Goal: Transaction & Acquisition: Download file/media

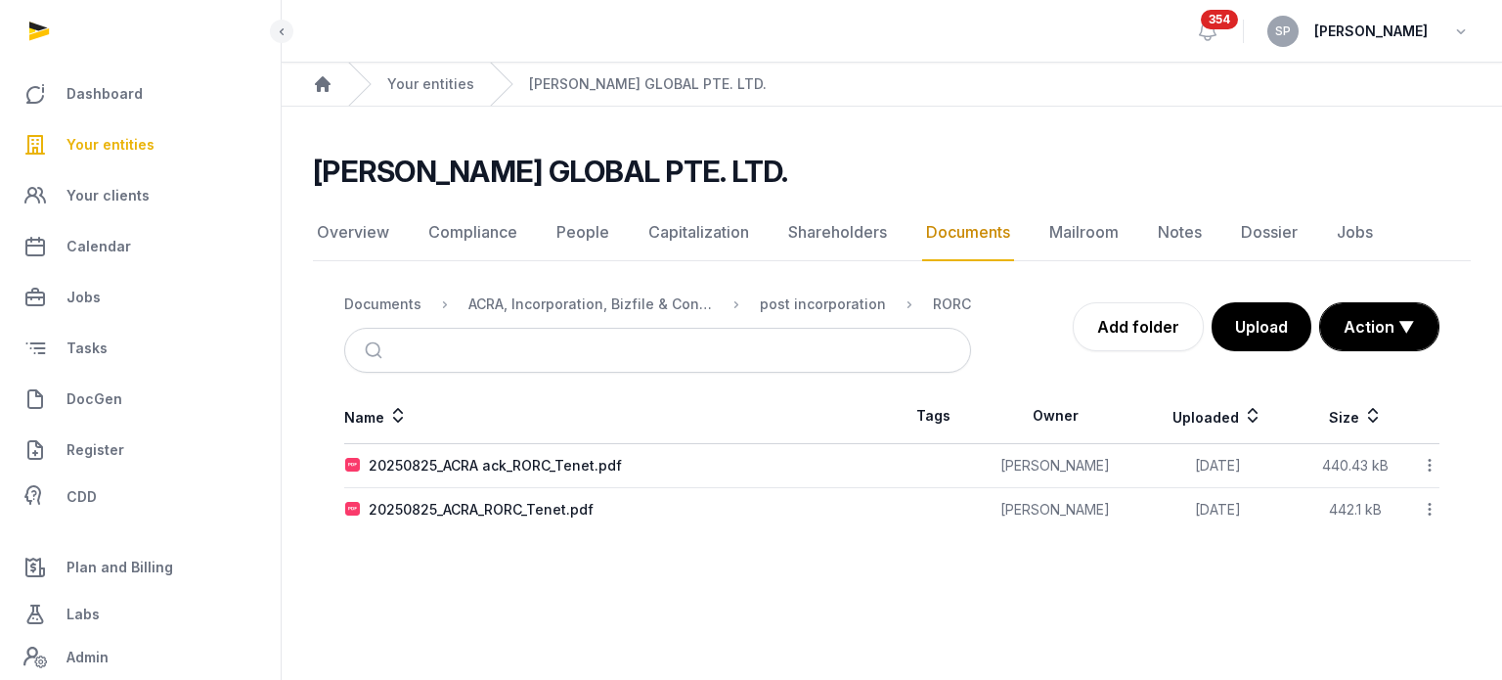
click at [147, 159] on link "Your entities" at bounding box center [140, 144] width 249 height 47
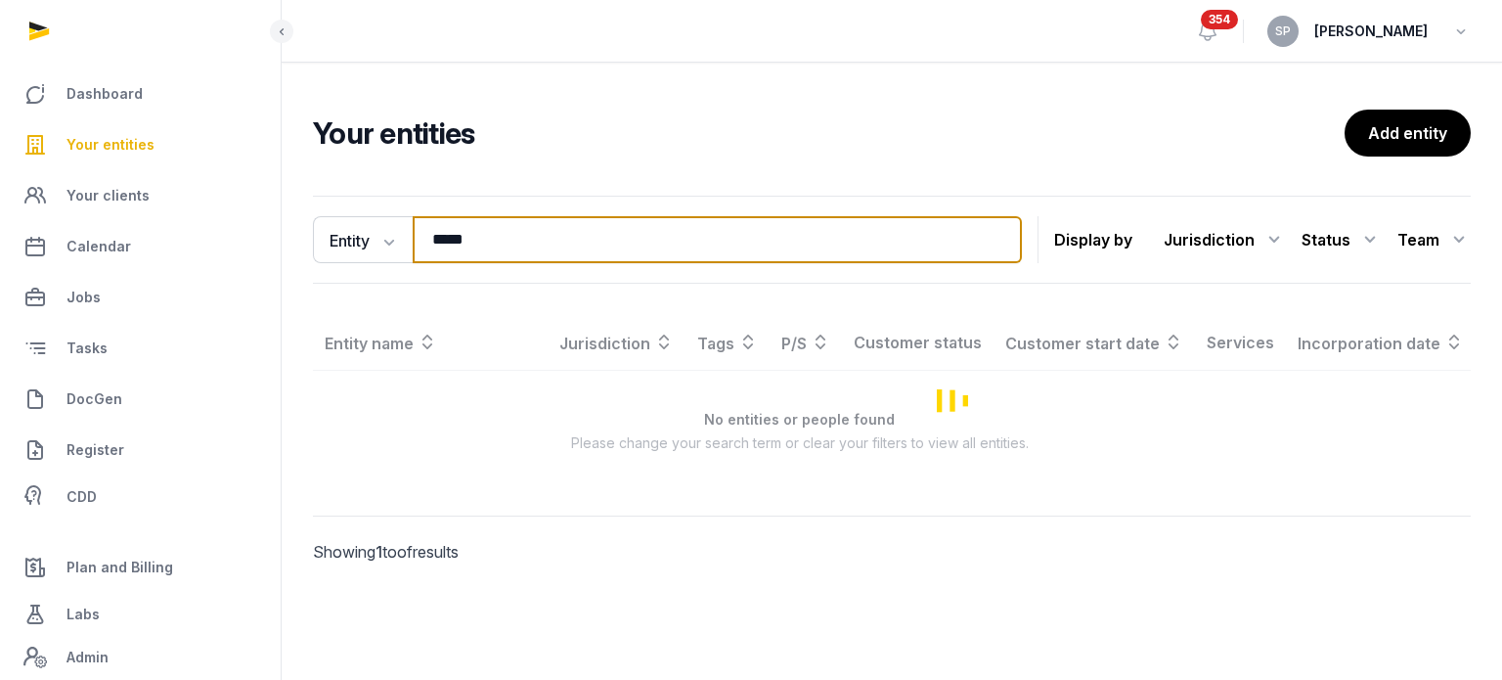
click at [509, 218] on input "*****" at bounding box center [717, 239] width 609 height 47
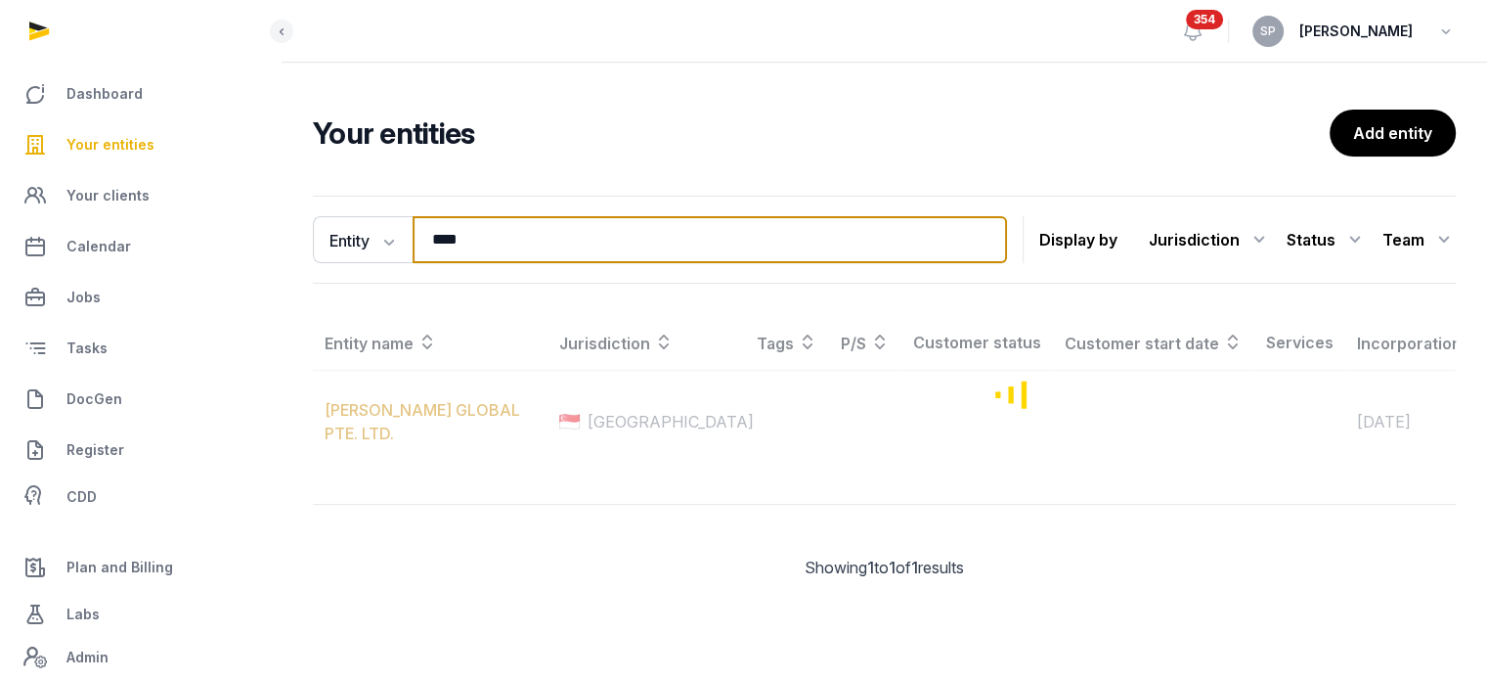
type input "****"
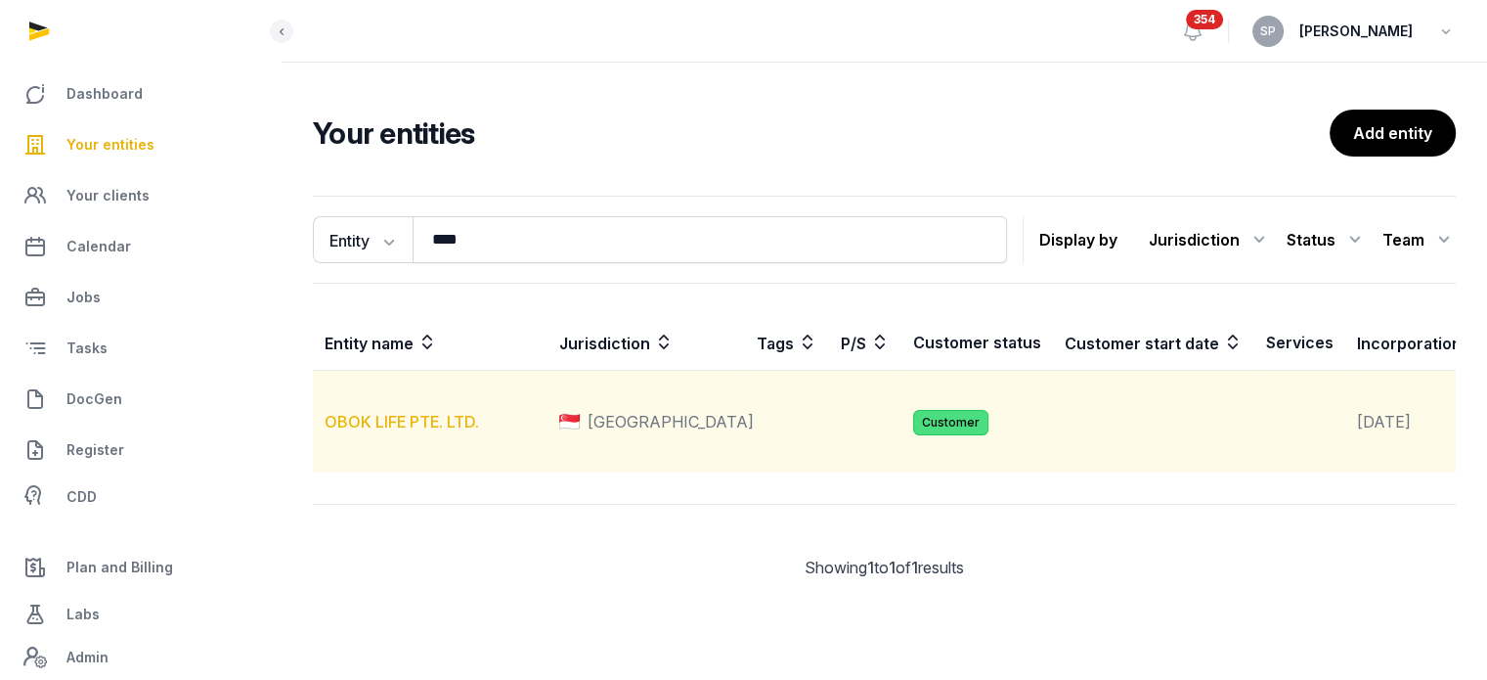
click at [406, 431] on link "OBOK LIFE PTE. LTD." at bounding box center [402, 422] width 155 height 20
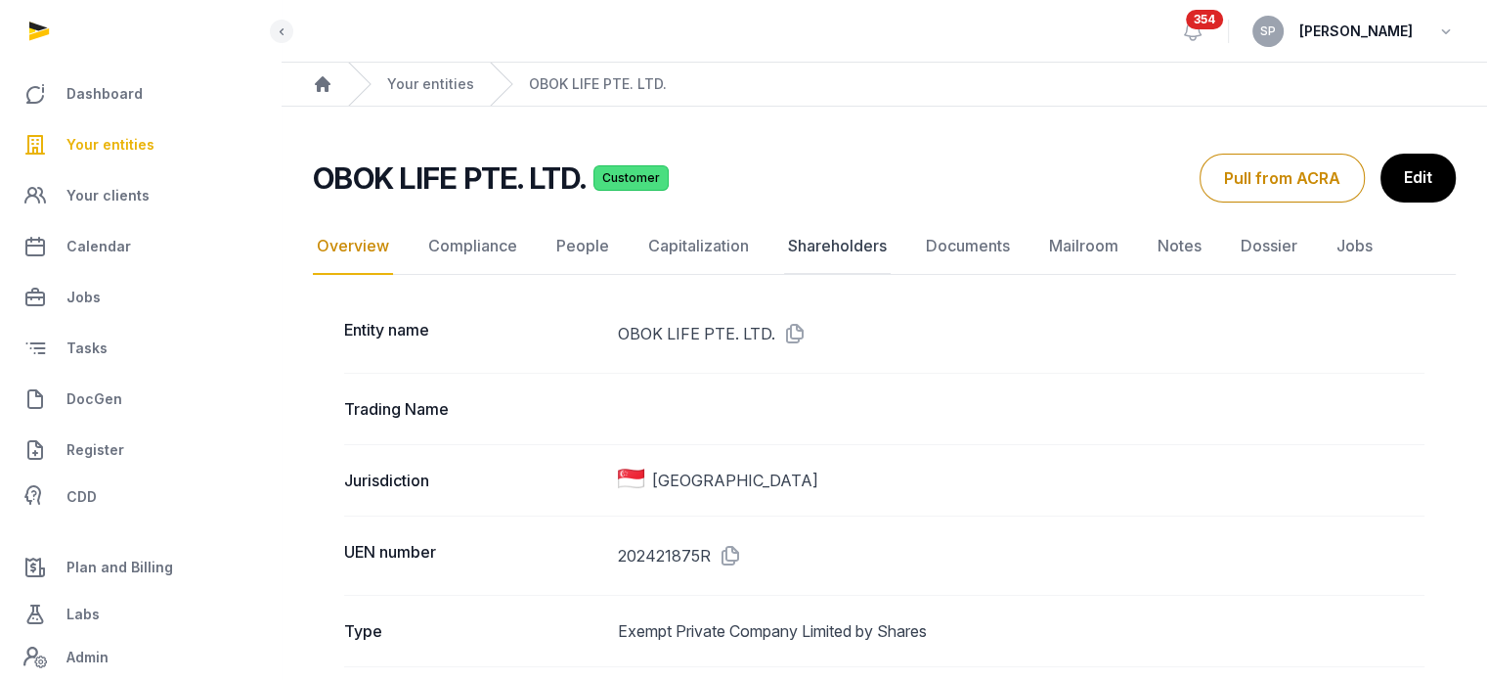
click at [850, 246] on link "Shareholders" at bounding box center [837, 246] width 107 height 57
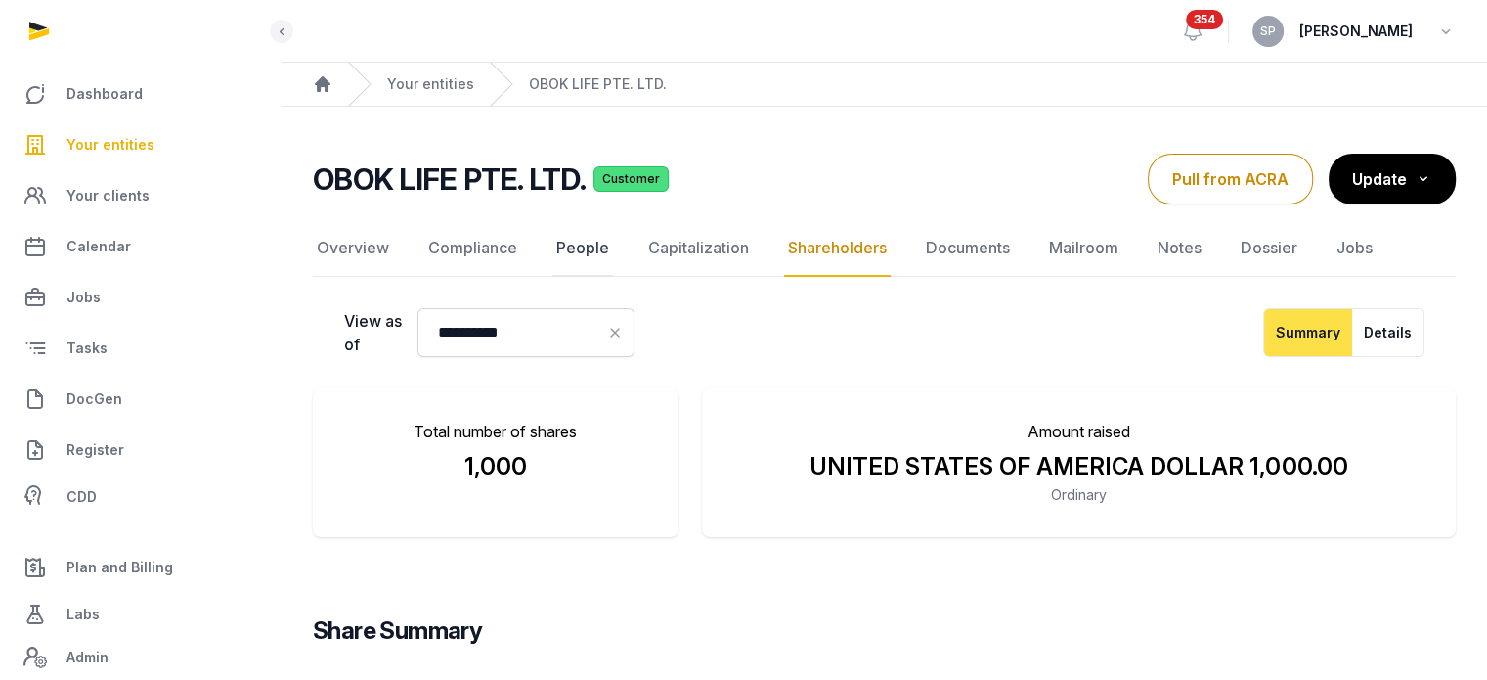
click at [582, 245] on link "People" at bounding box center [583, 248] width 61 height 57
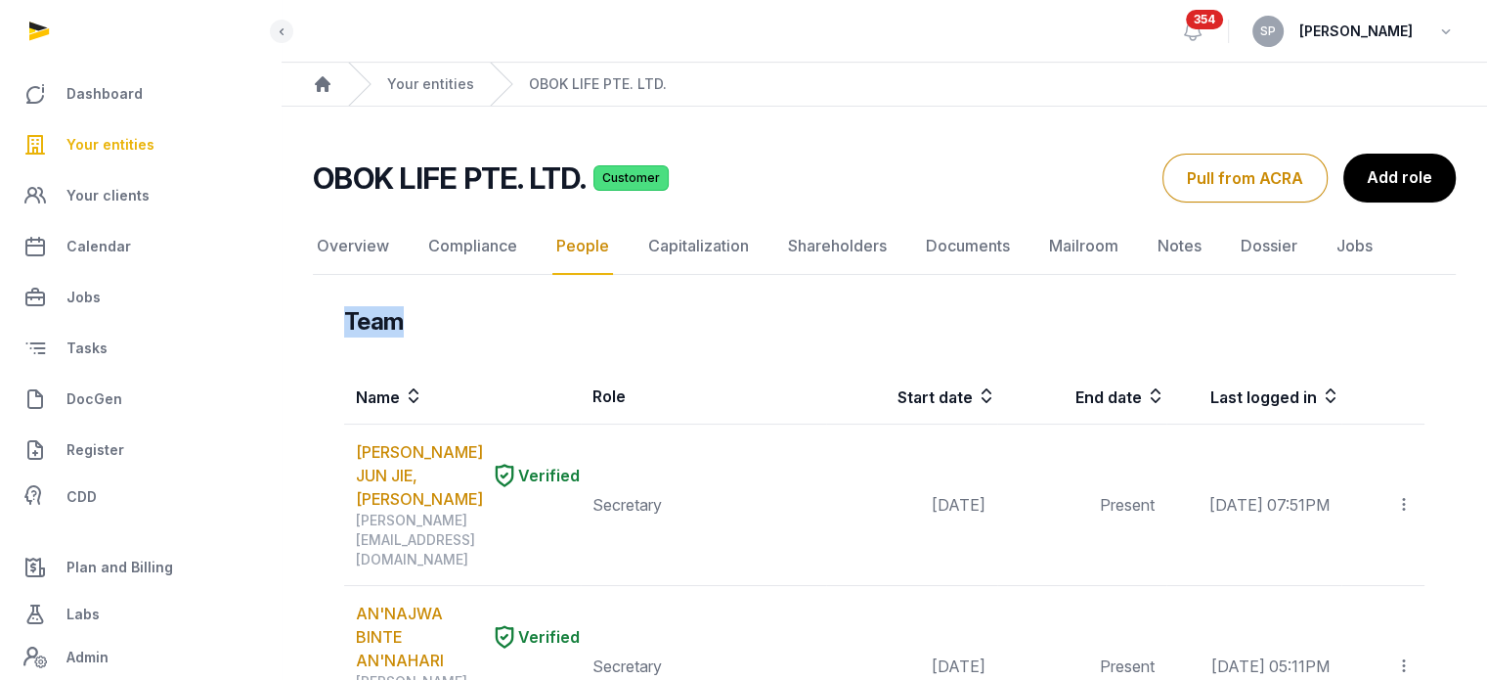
drag, startPoint x: 1486, startPoint y: 193, endPoint x: 1501, endPoint y: 387, distance: 195.2
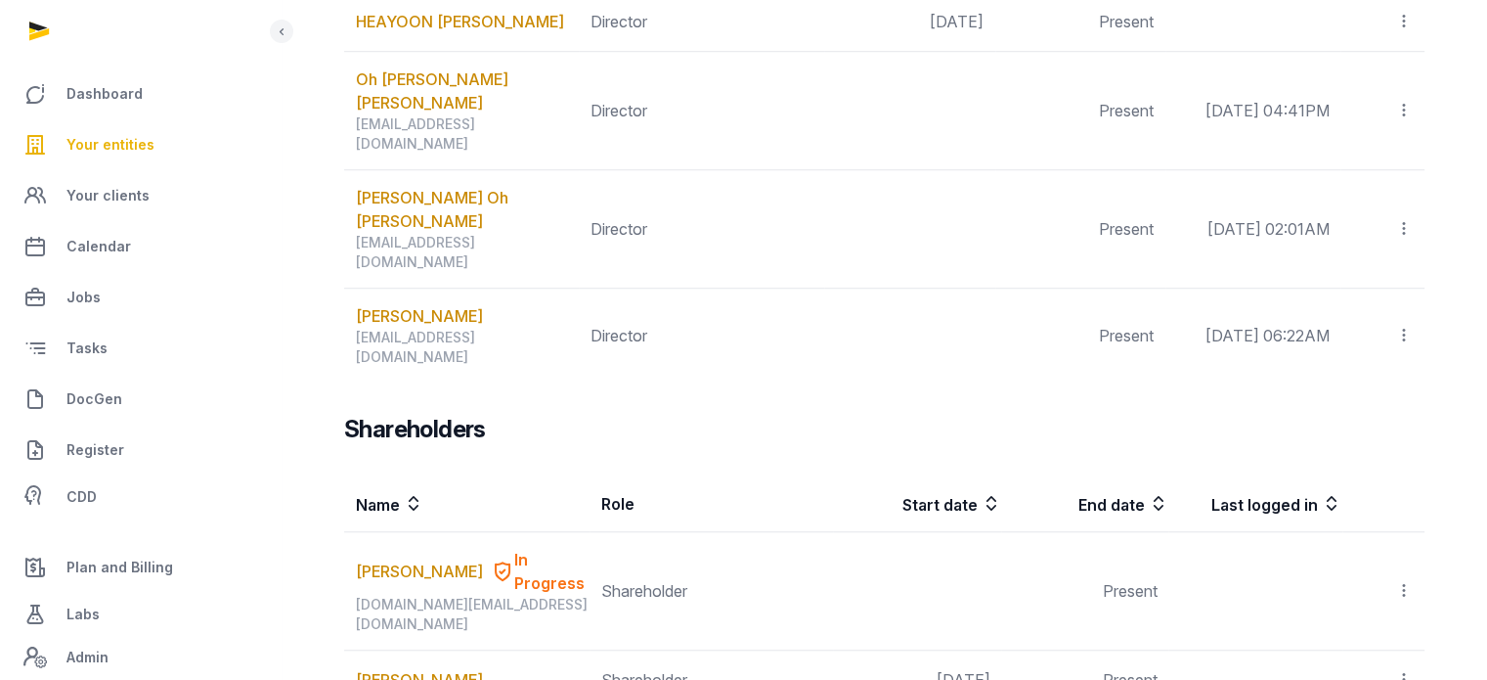
scroll to position [1381, 0]
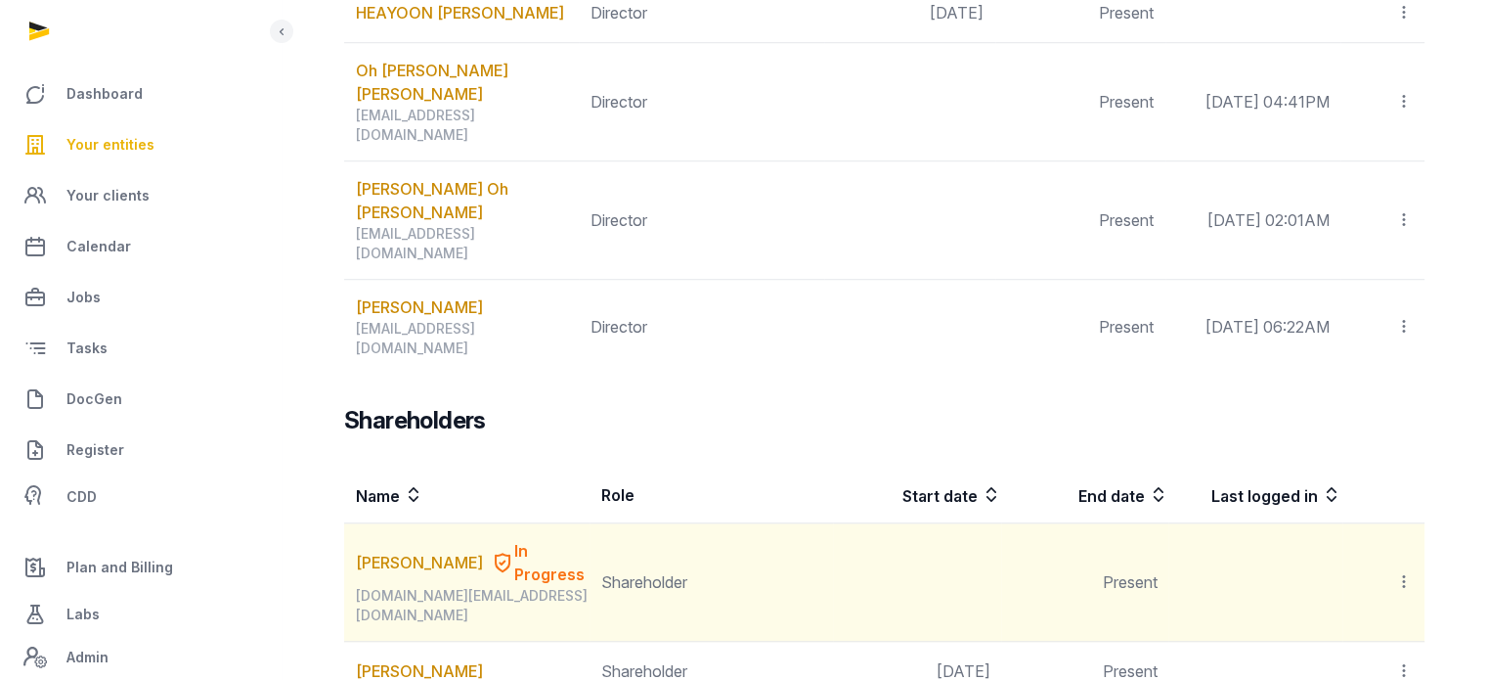
click at [1405, 571] on icon at bounding box center [1405, 581] width 18 height 21
click at [409, 551] on link "Richard Kaszynski" at bounding box center [419, 562] width 127 height 23
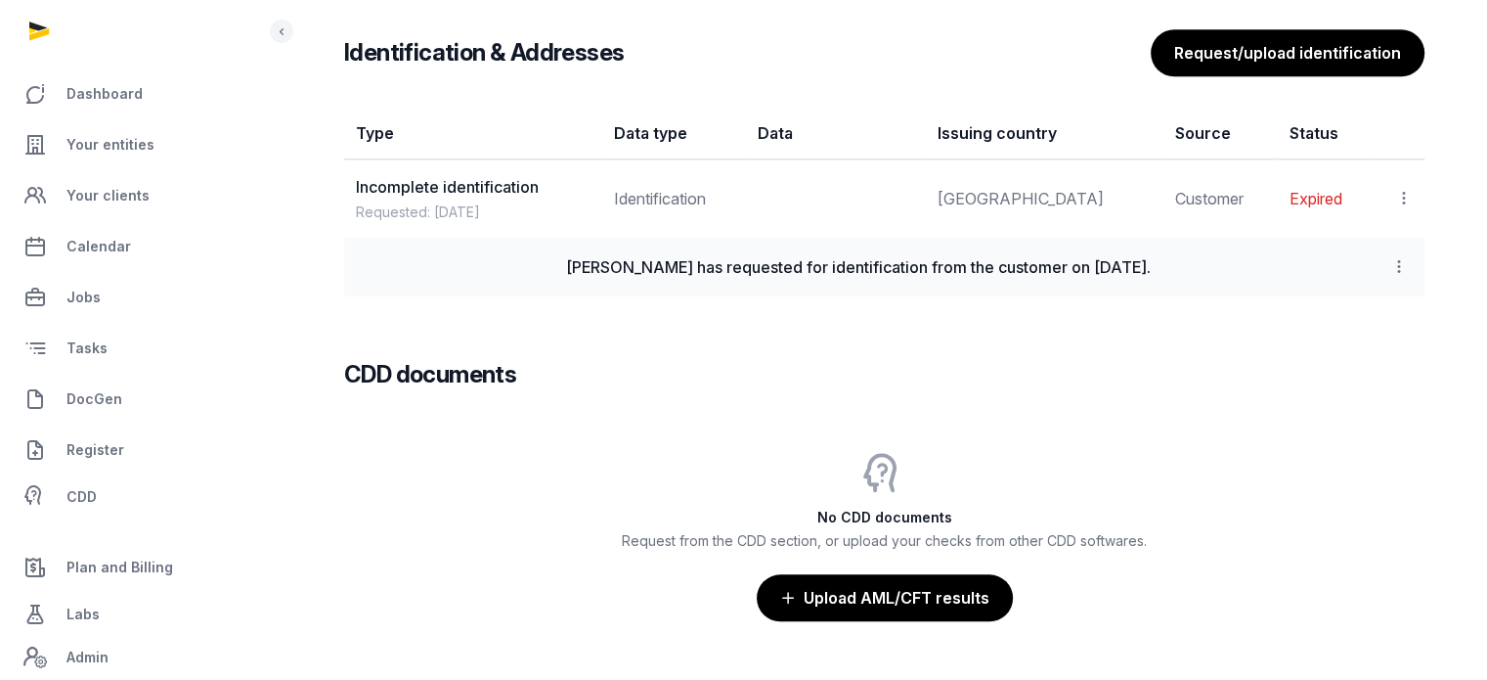
scroll to position [1664, 0]
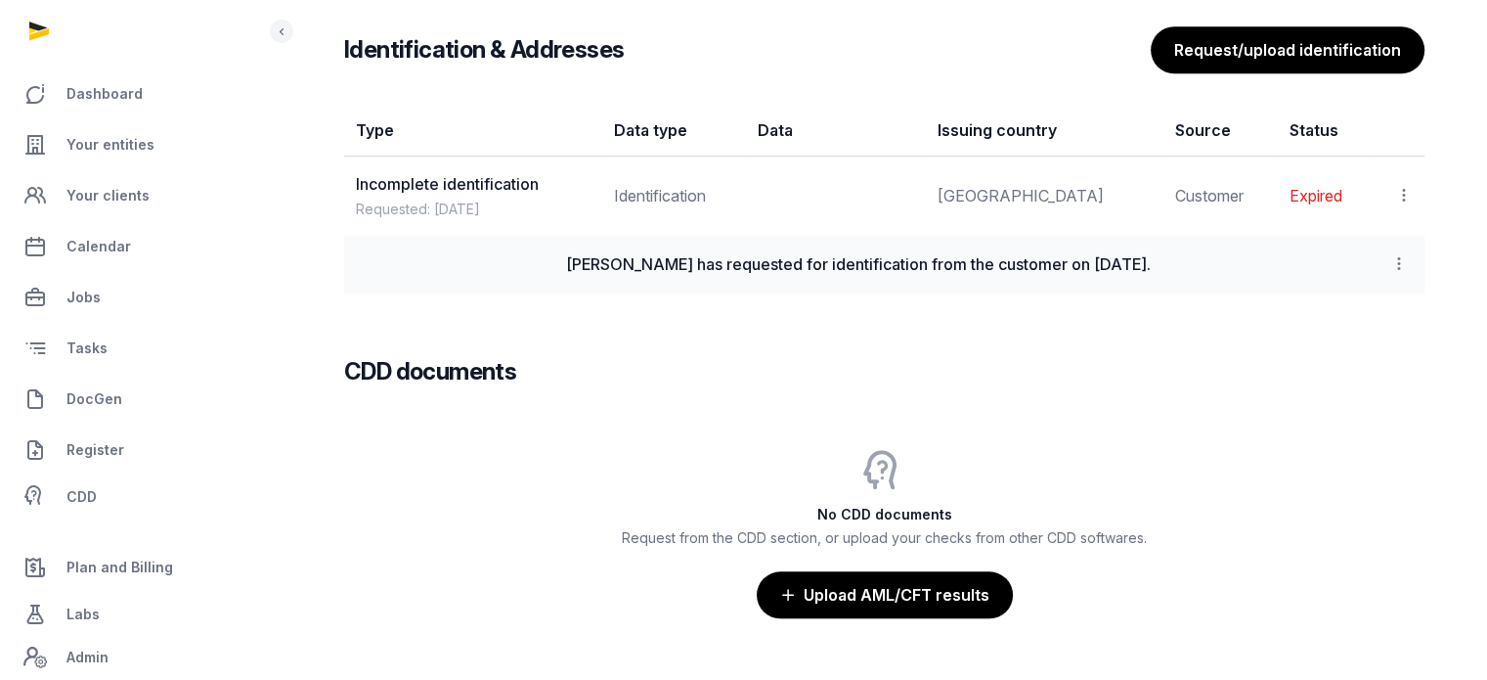
click at [1399, 192] on icon at bounding box center [1405, 195] width 18 height 21
click at [1391, 239] on span "View" at bounding box center [1375, 249] width 35 height 20
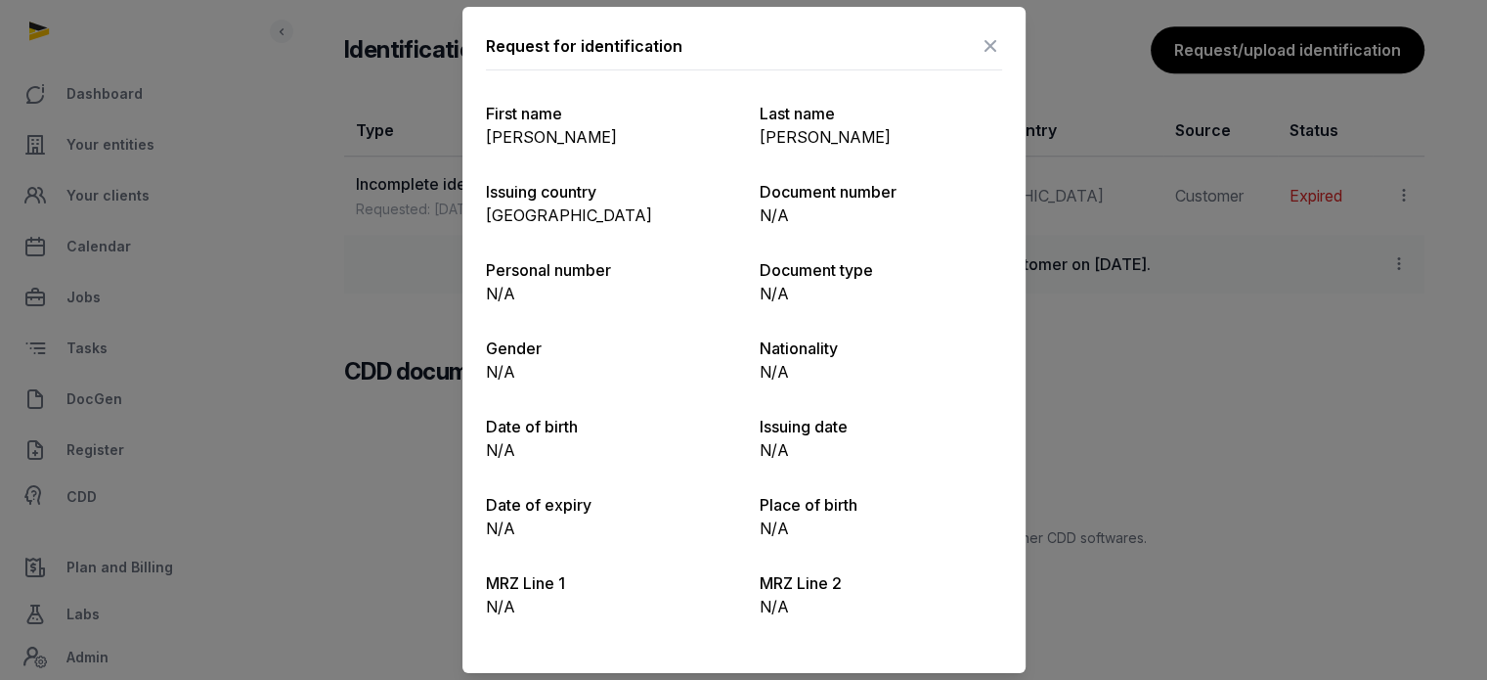
click at [989, 50] on icon at bounding box center [990, 45] width 23 height 31
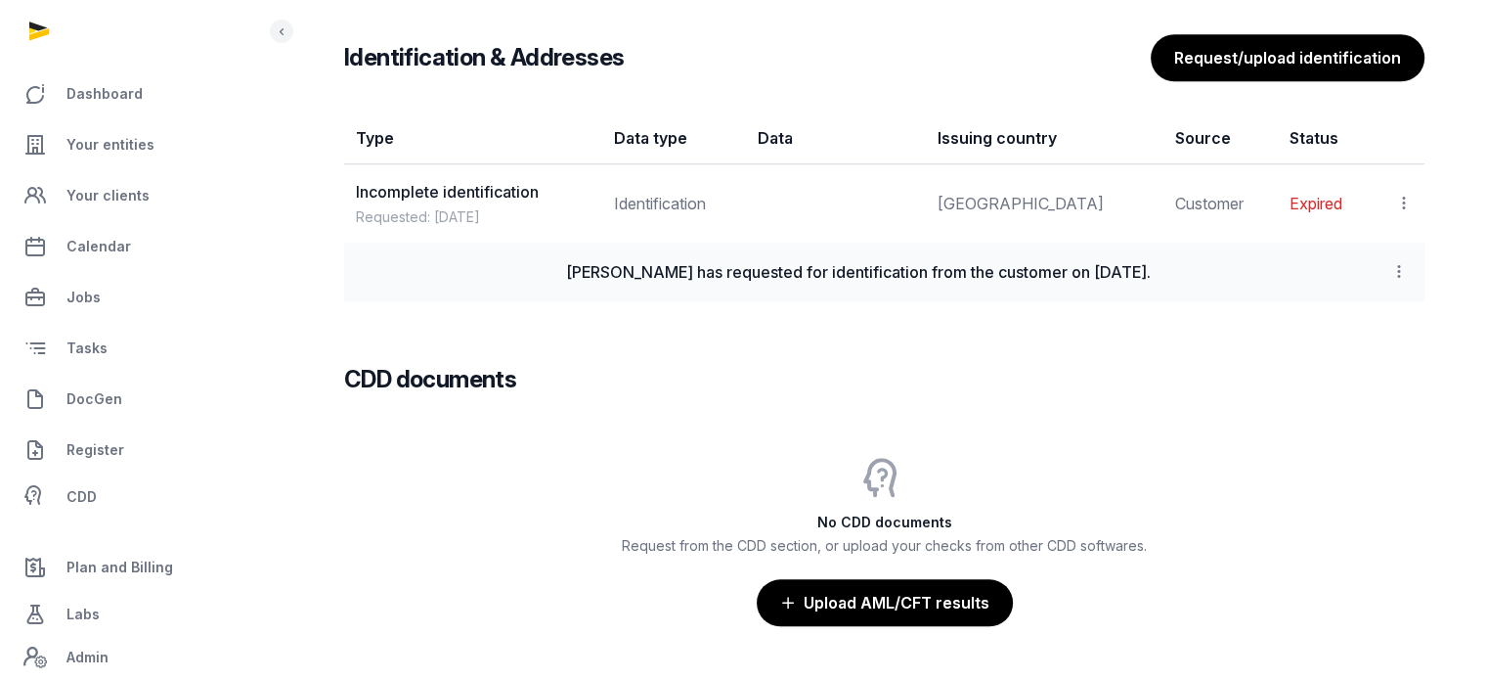
scroll to position [1660, 0]
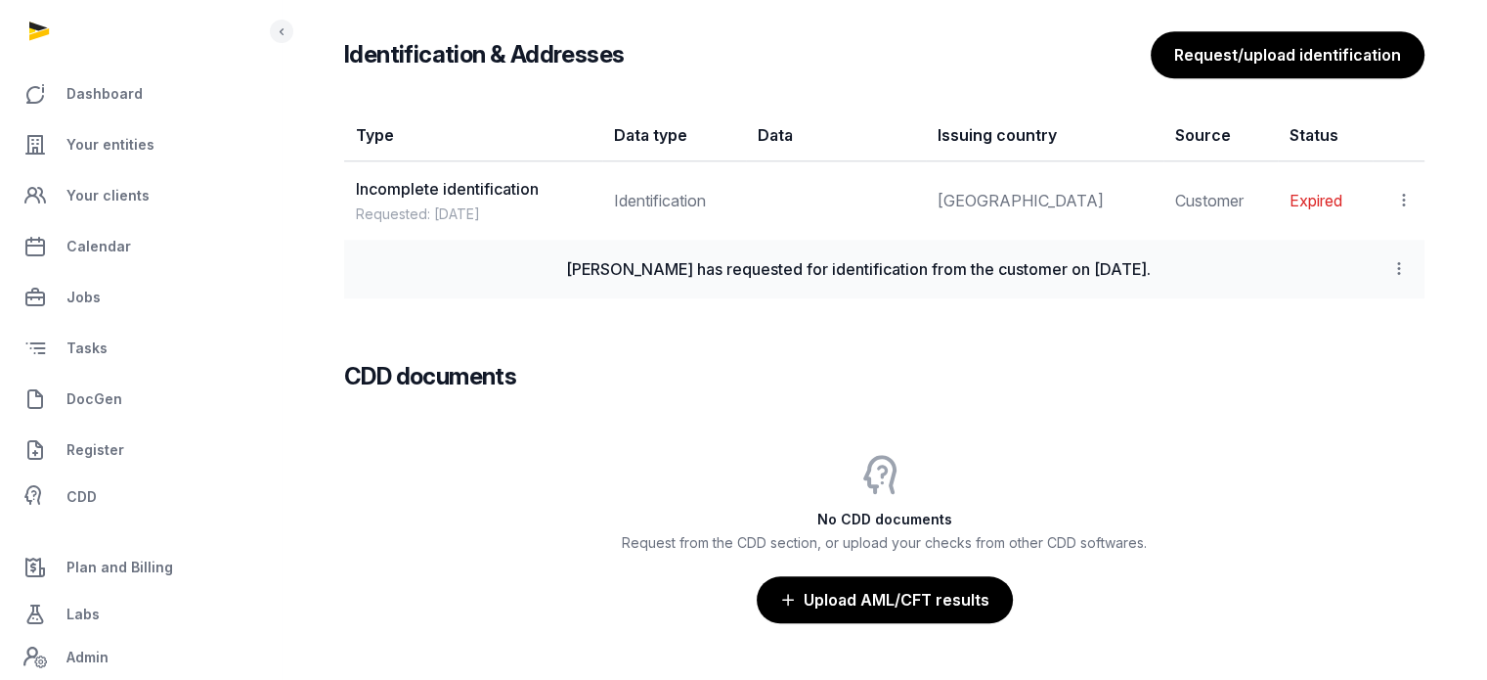
click at [1401, 198] on icon at bounding box center [1405, 200] width 18 height 21
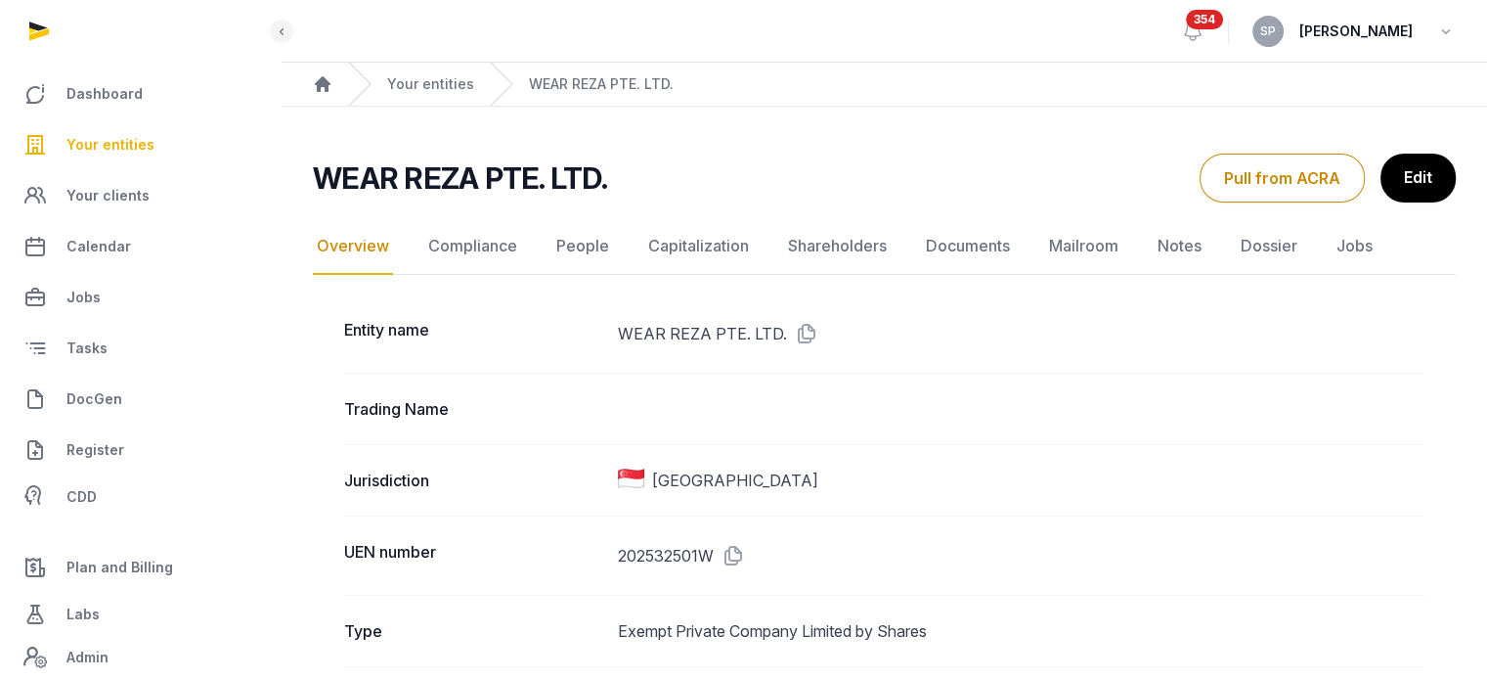
drag, startPoint x: 0, startPoint y: 0, endPoint x: 109, endPoint y: 141, distance: 177.8
click at [109, 141] on span "Your entities" at bounding box center [110, 144] width 88 height 23
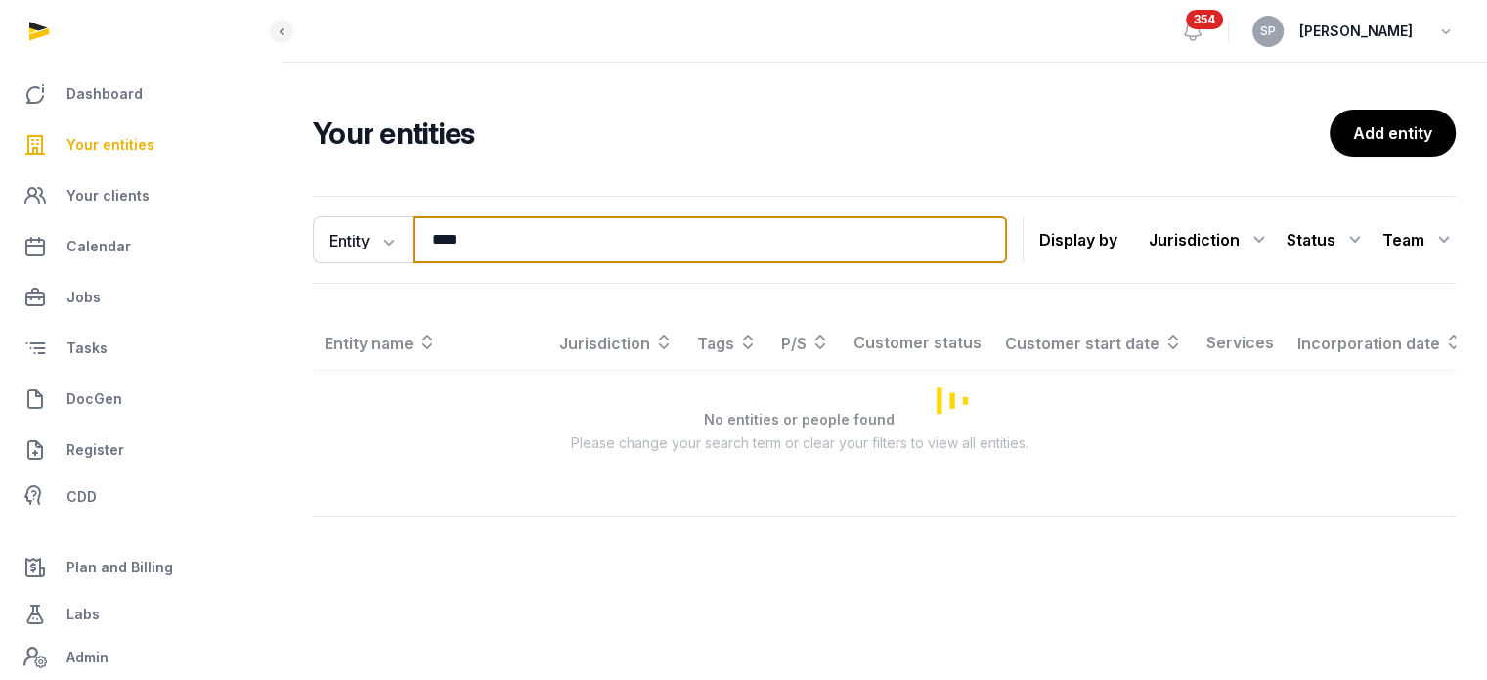
click at [535, 242] on input "****" at bounding box center [710, 239] width 595 height 47
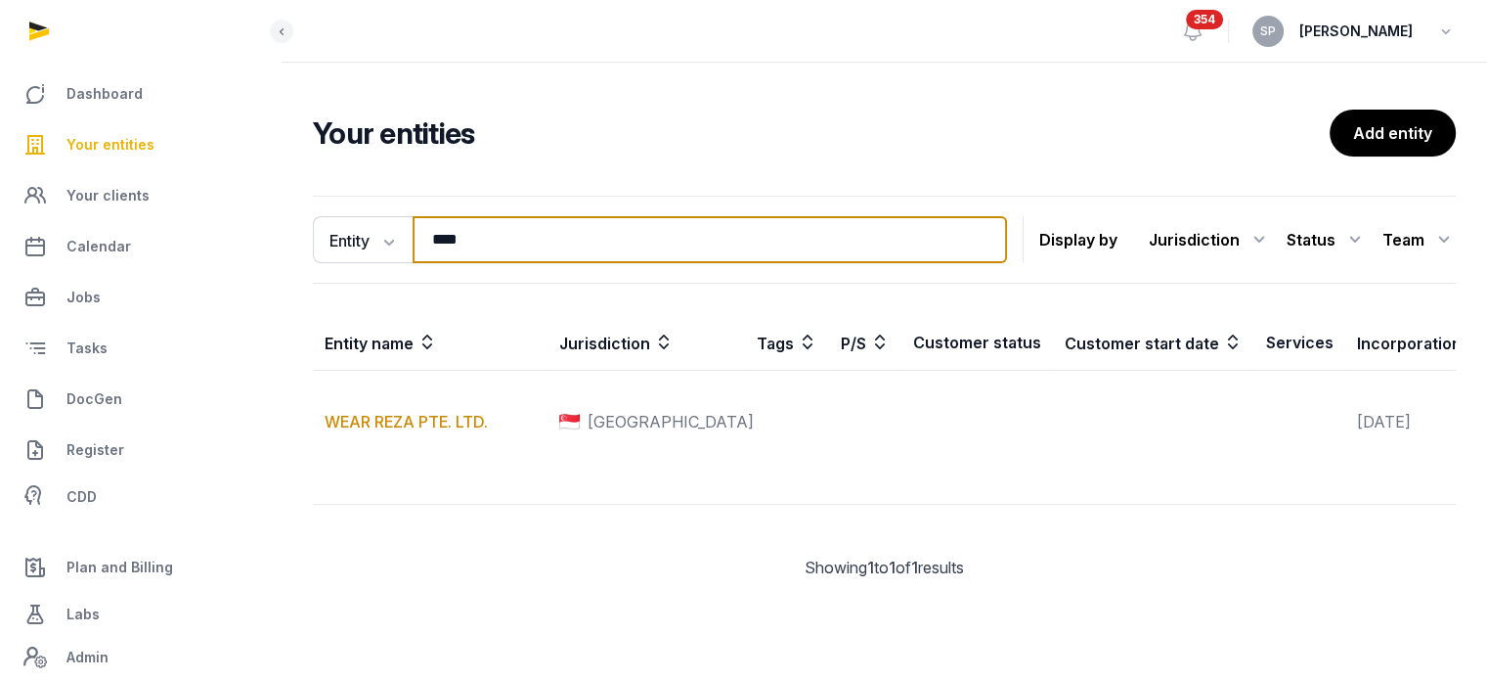
click at [535, 242] on input "****" at bounding box center [710, 239] width 595 height 47
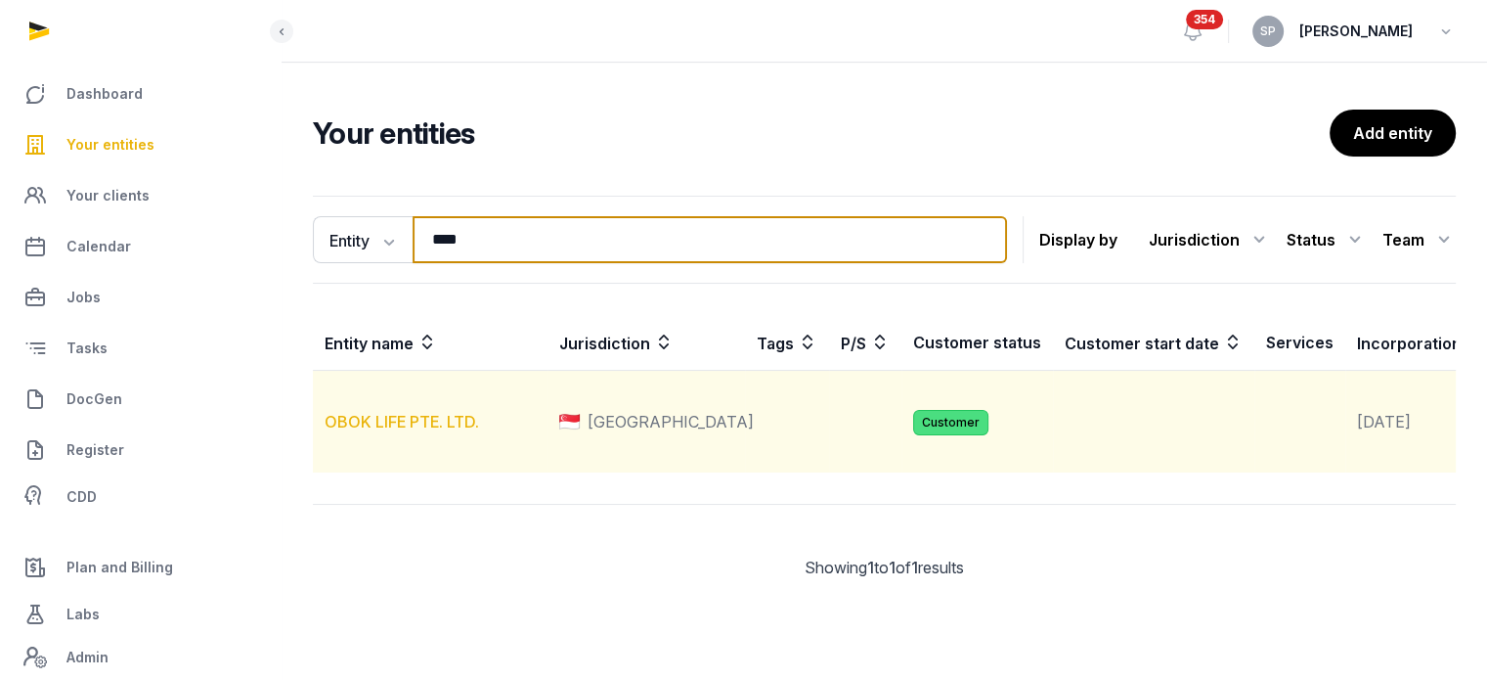
type input "****"
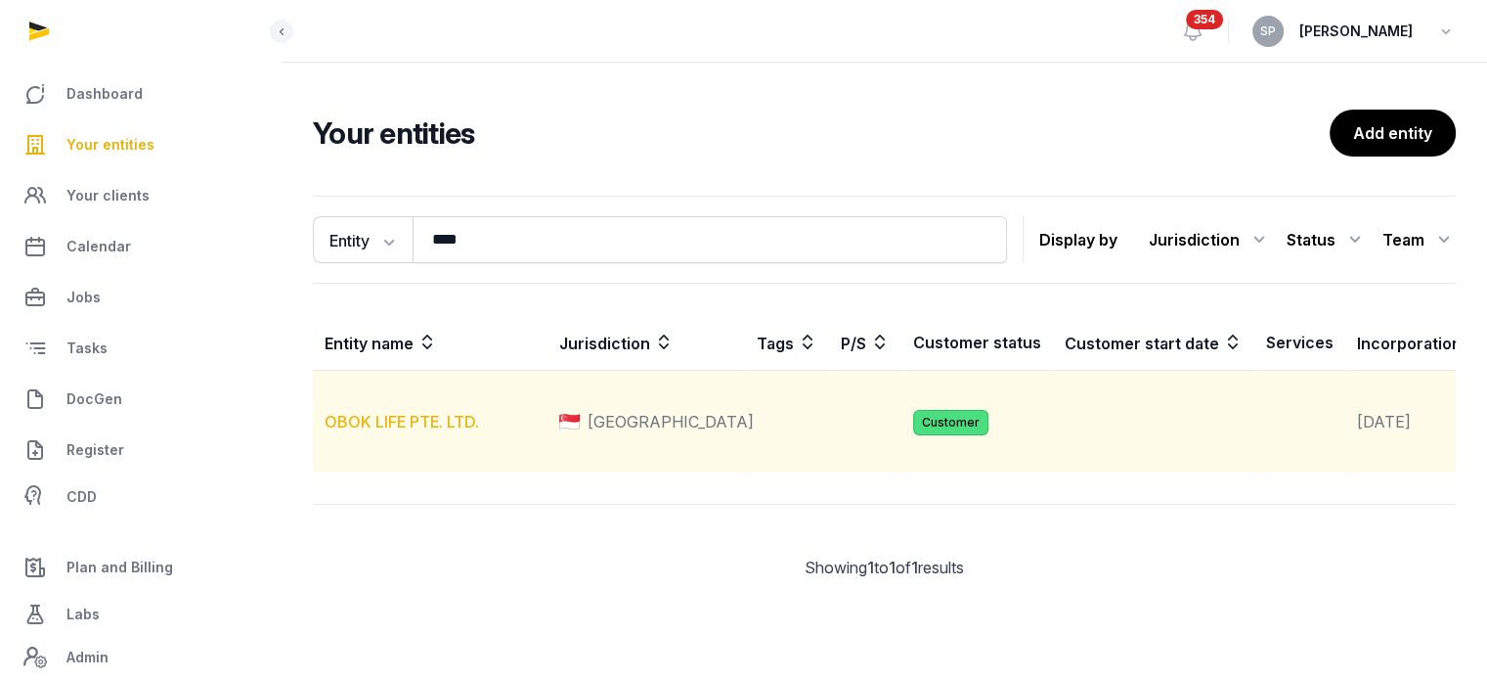
click at [447, 431] on link "OBOK LIFE PTE. LTD." at bounding box center [402, 422] width 155 height 20
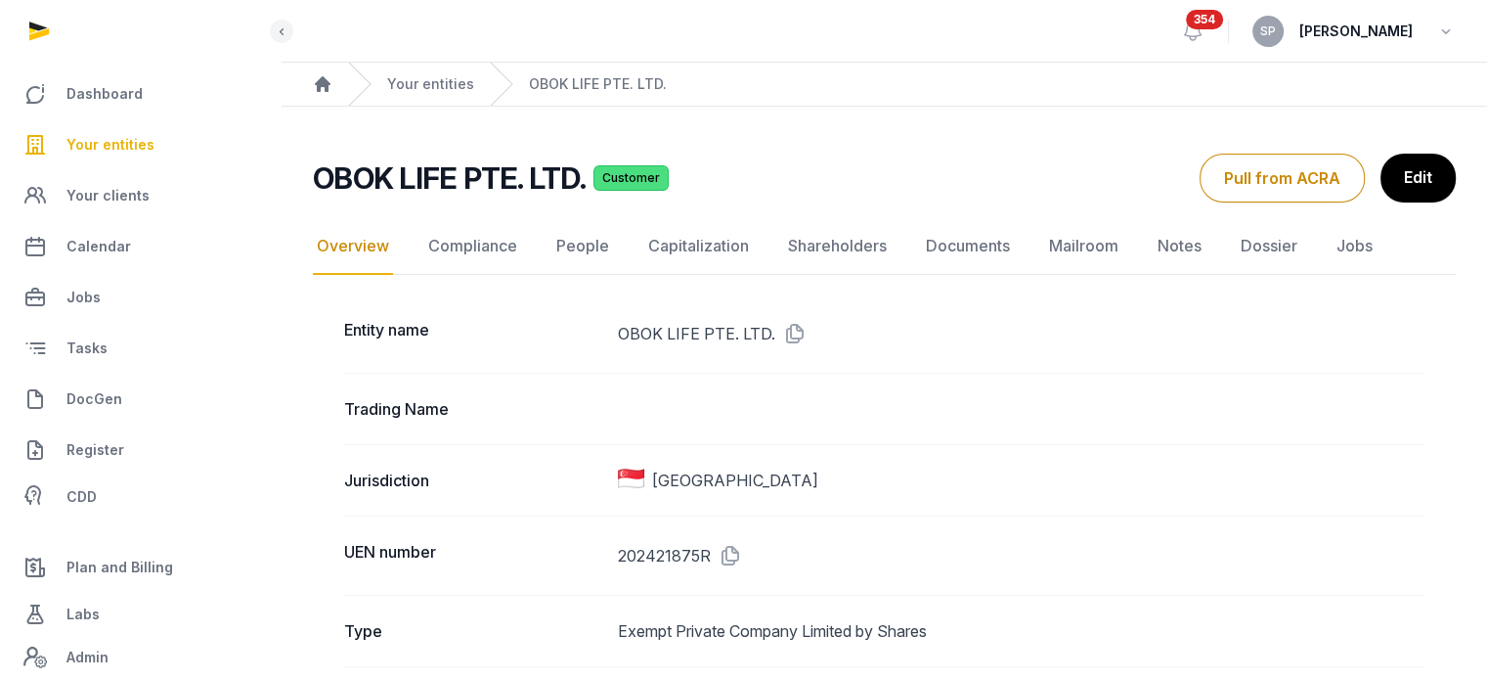
click at [120, 133] on span "Your entities" at bounding box center [110, 144] width 88 height 23
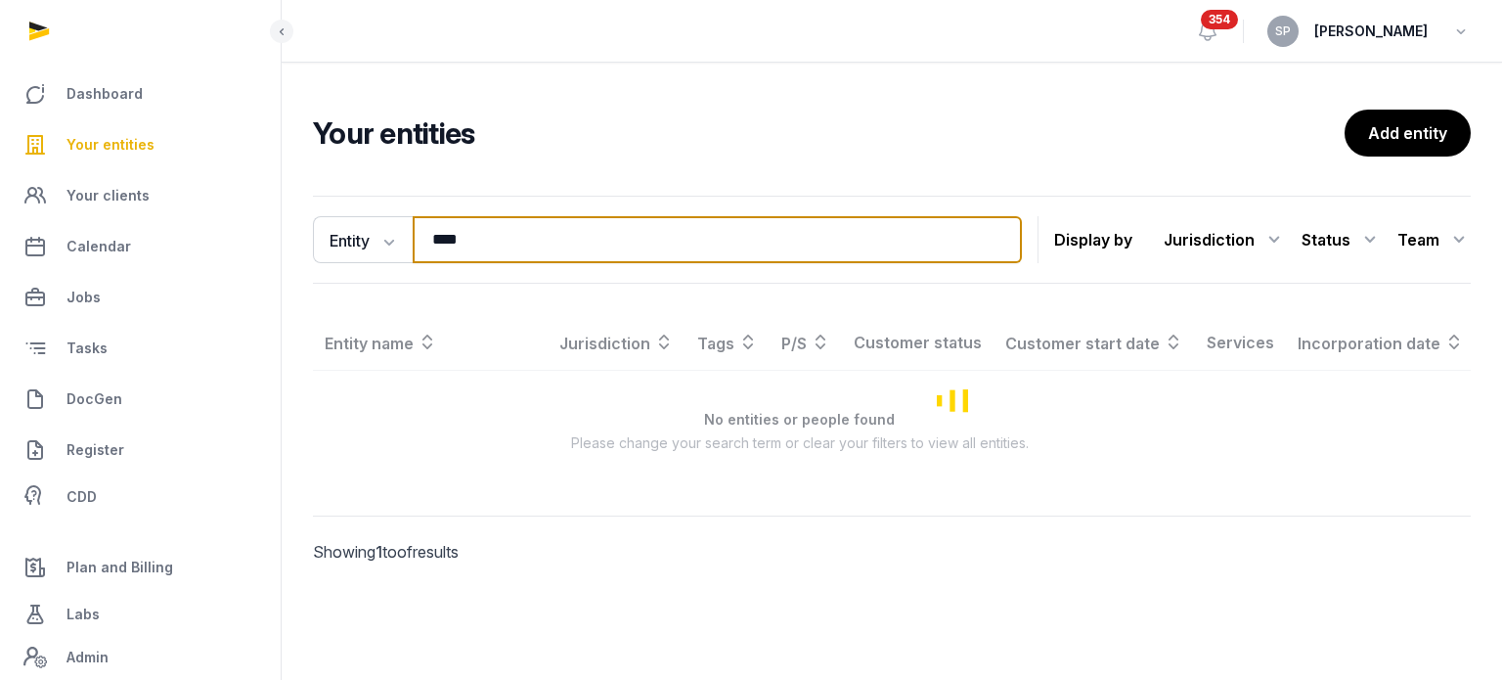
click at [489, 226] on input "****" at bounding box center [717, 239] width 609 height 47
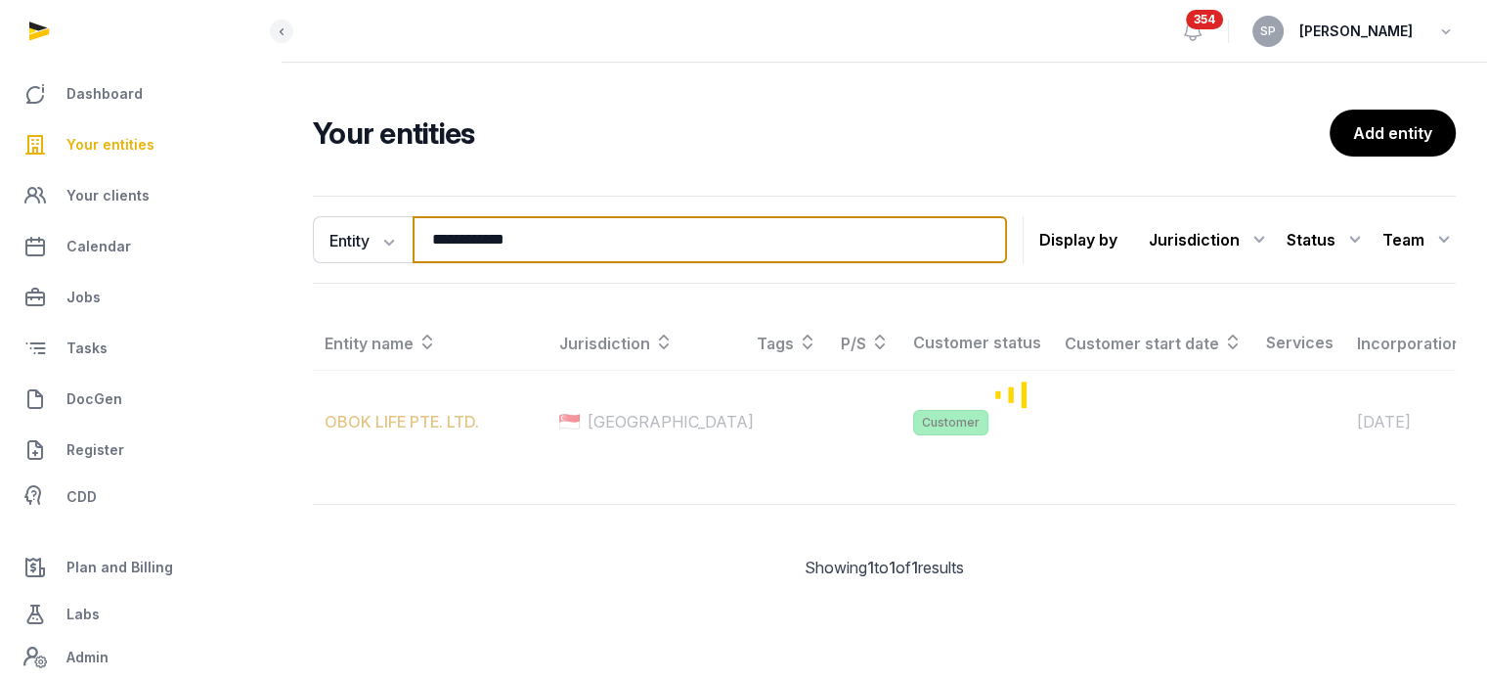
type input "**********"
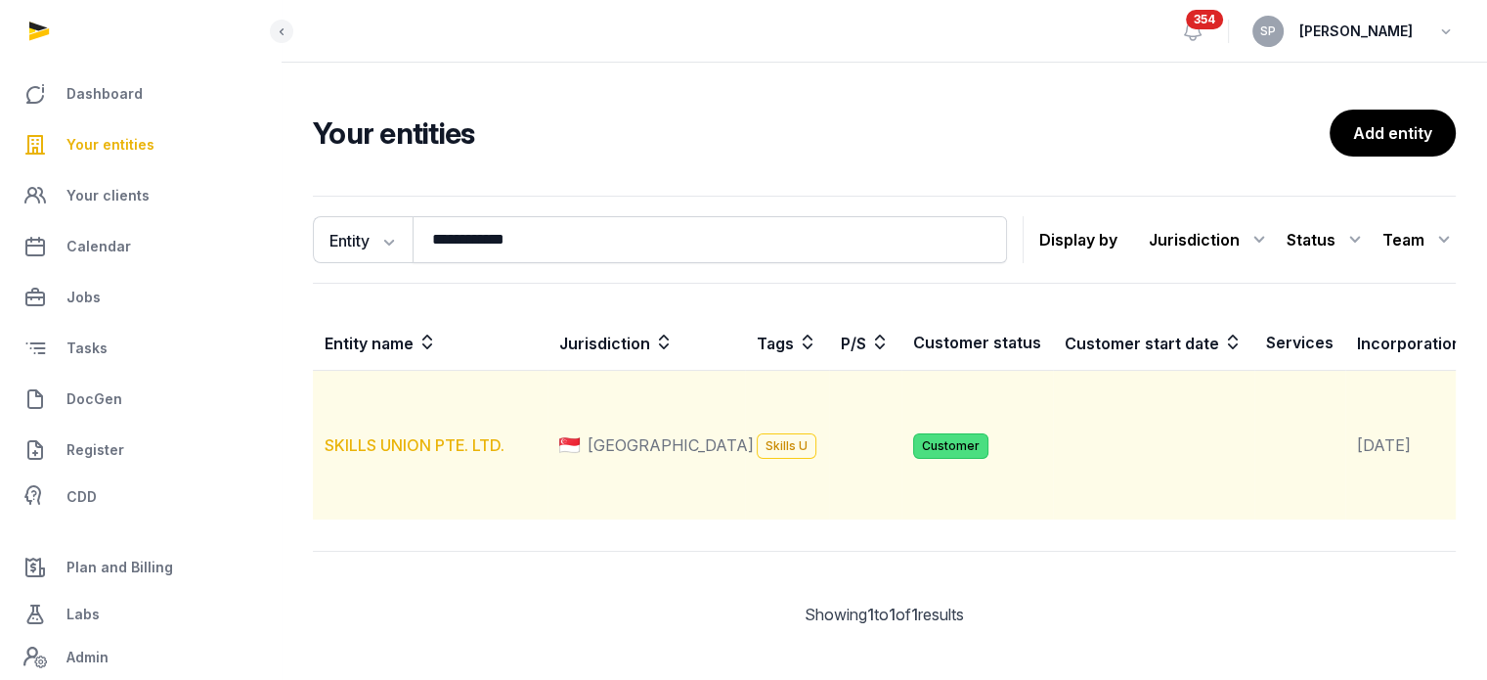
click at [434, 455] on link "SKILLS UNION PTE. LTD." at bounding box center [415, 445] width 180 height 20
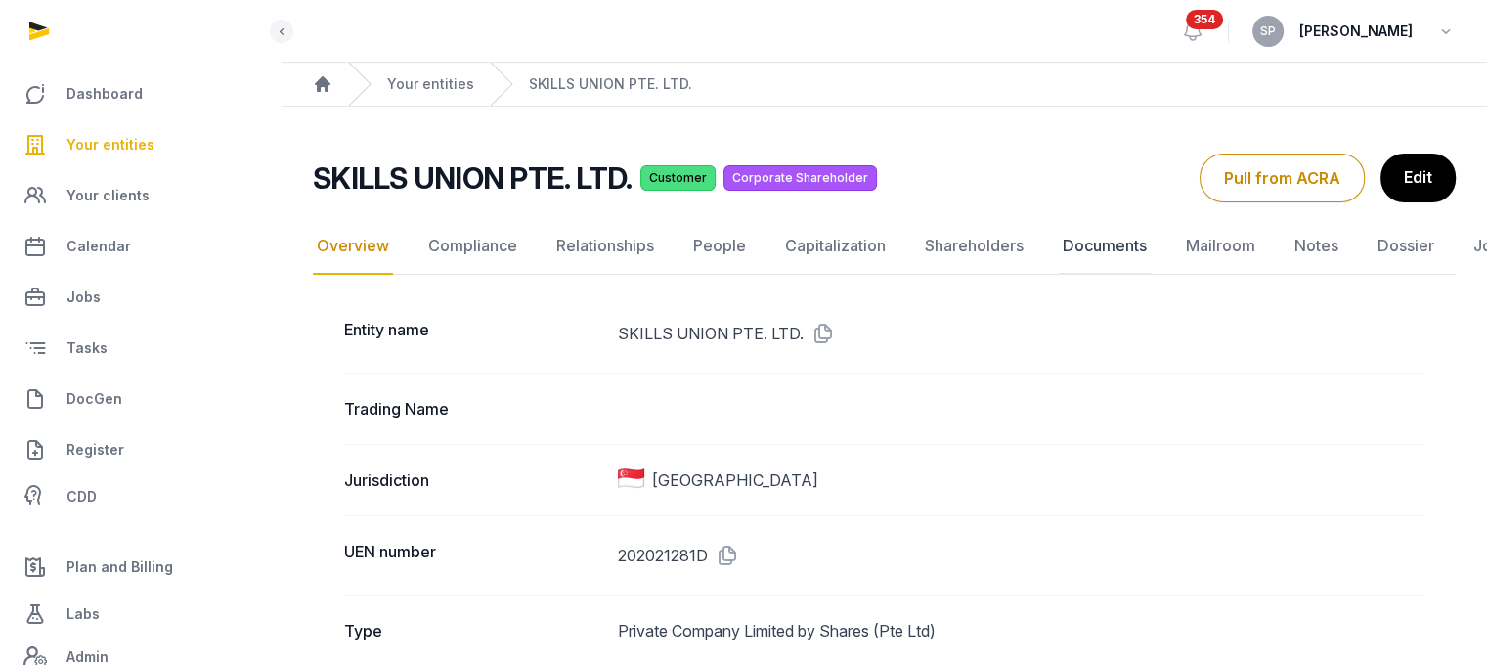
click at [1095, 243] on link "Documents" at bounding box center [1105, 246] width 92 height 57
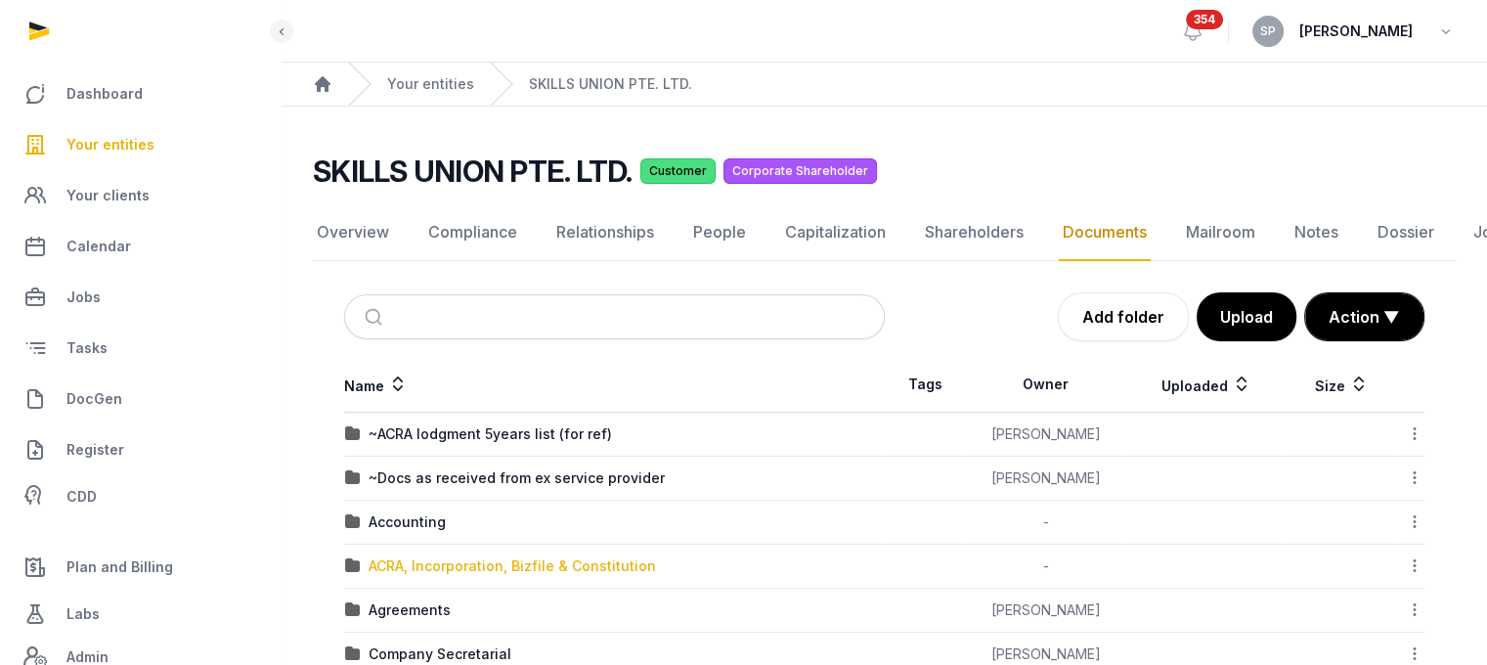
click at [512, 562] on div "ACRA, Incorporation, Bizfile & Constitution" at bounding box center [513, 566] width 288 height 20
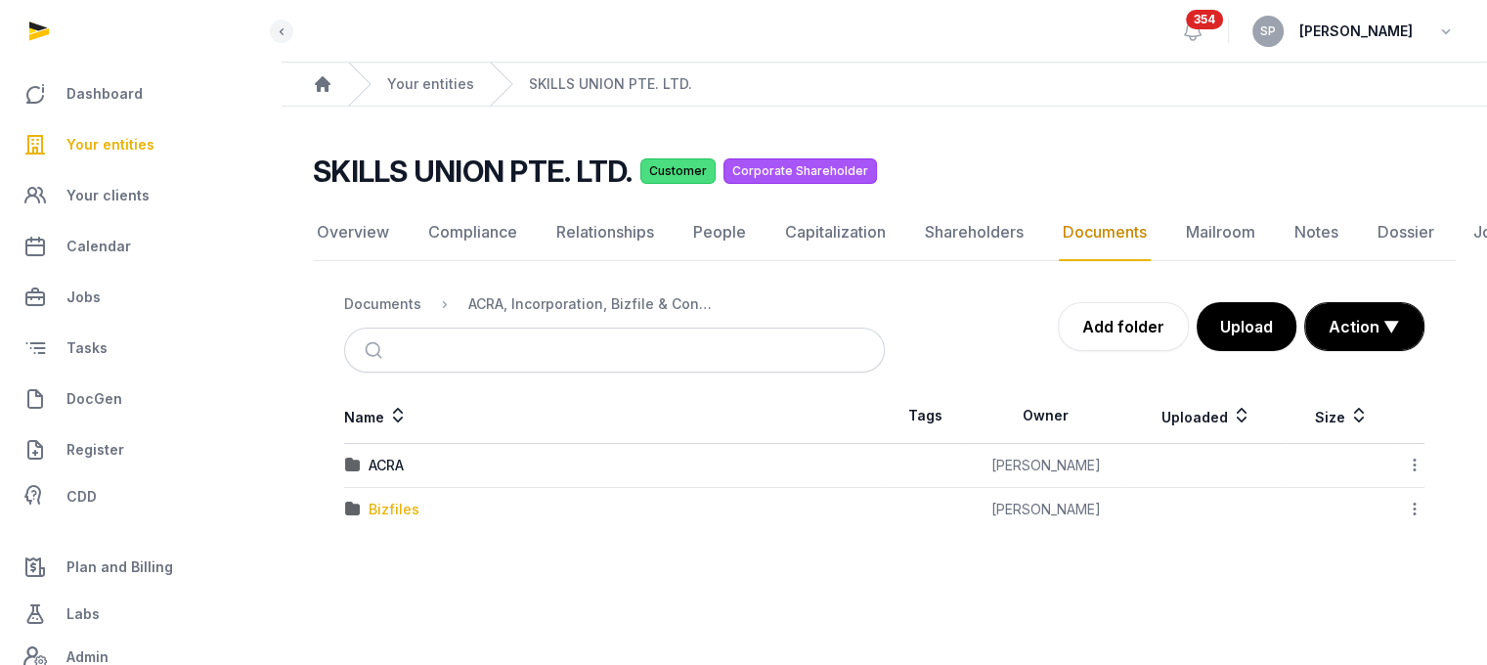
click at [405, 508] on div "Bizfiles" at bounding box center [394, 510] width 51 height 20
click at [387, 503] on div "2025" at bounding box center [386, 510] width 34 height 20
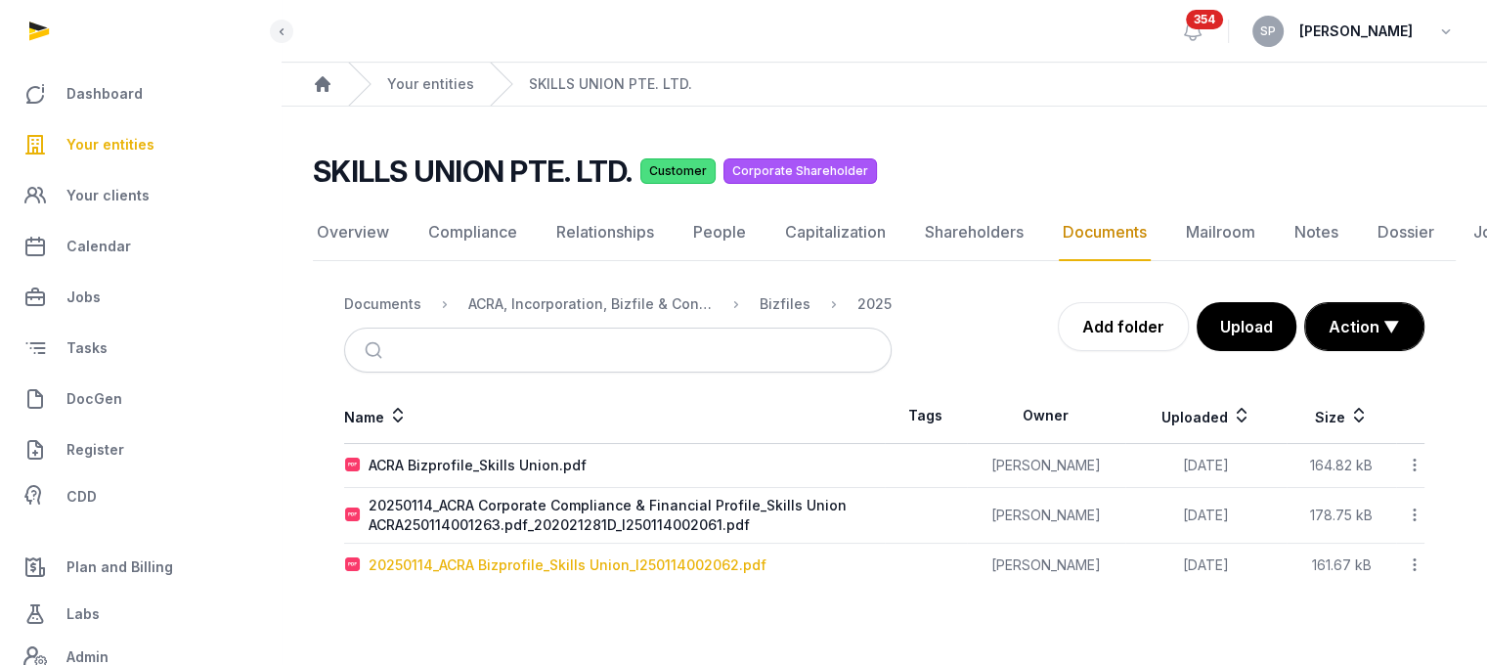
click at [487, 564] on div "20250114_ACRA Bizprofile_Skills Union_I250114002062.pdf" at bounding box center [568, 565] width 398 height 20
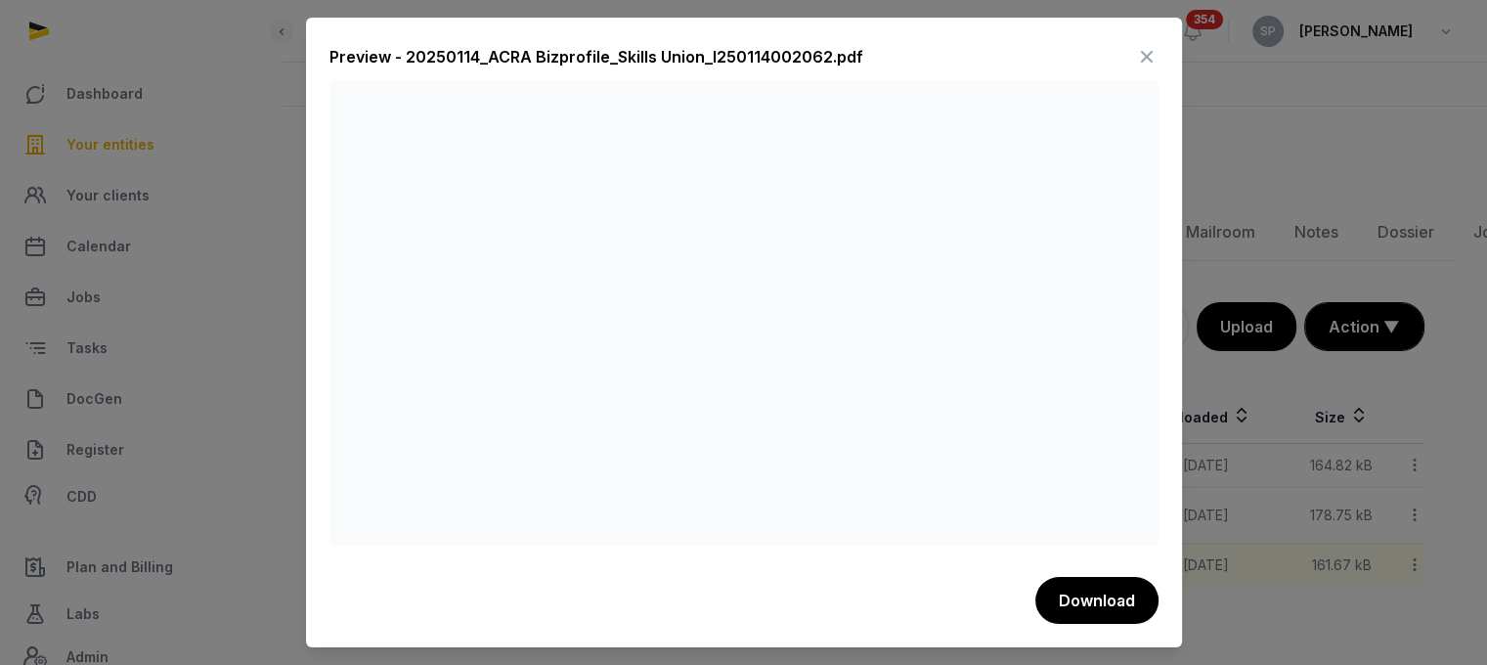
click at [1142, 51] on icon at bounding box center [1146, 56] width 23 height 31
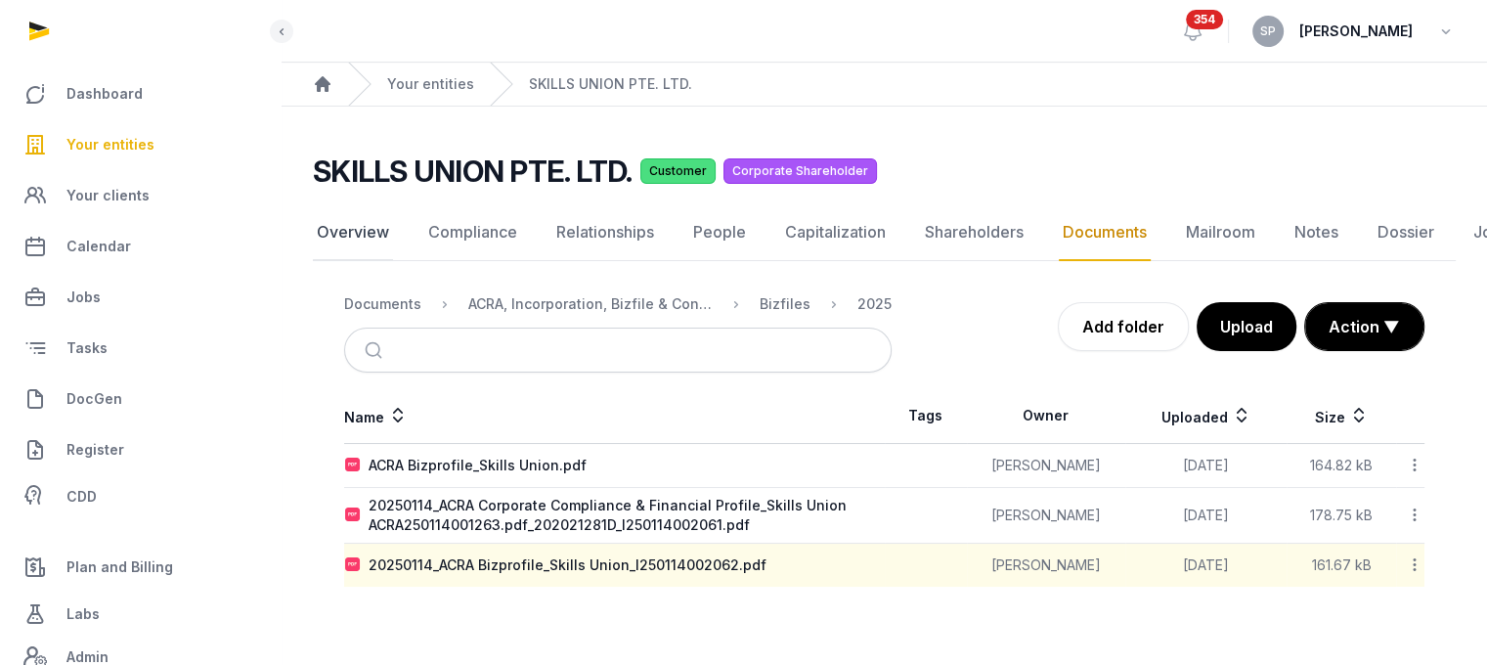
click at [376, 218] on link "Overview" at bounding box center [353, 232] width 80 height 57
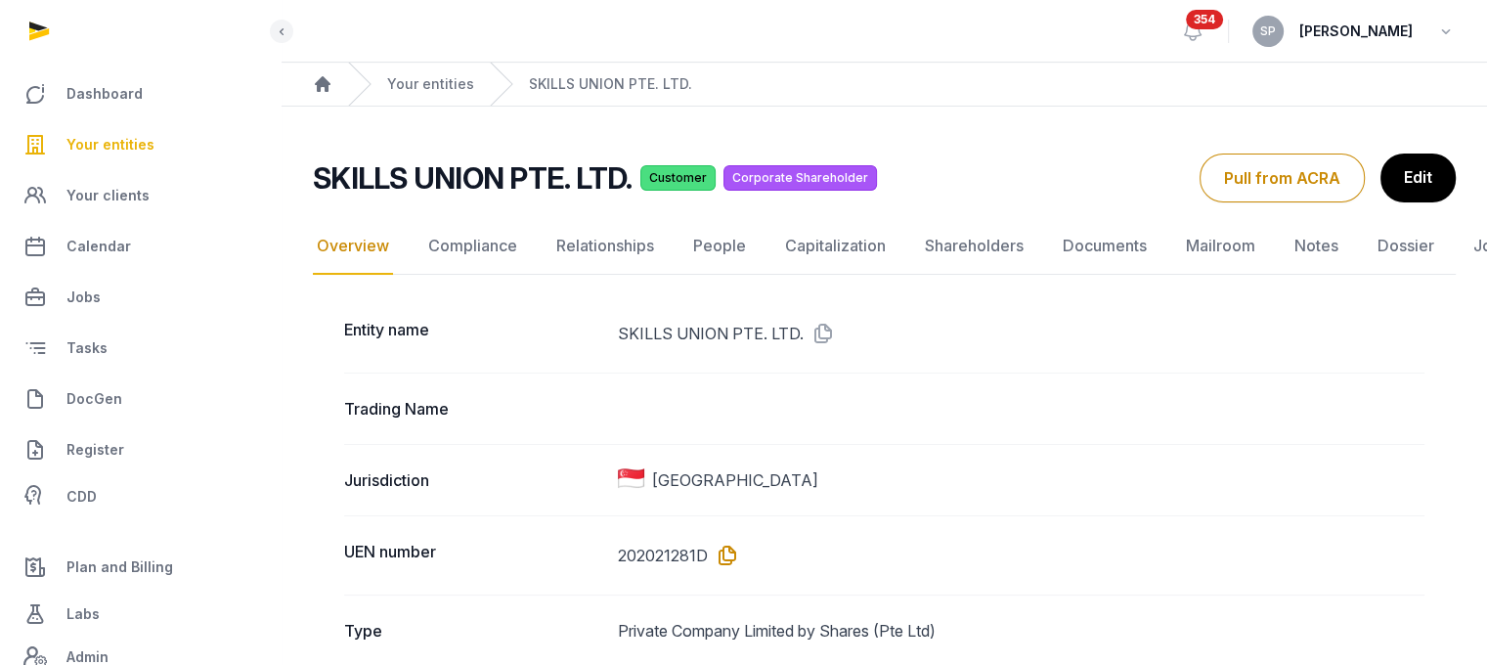
click at [727, 551] on icon at bounding box center [723, 555] width 31 height 31
click at [1069, 235] on link "Documents" at bounding box center [1105, 246] width 92 height 57
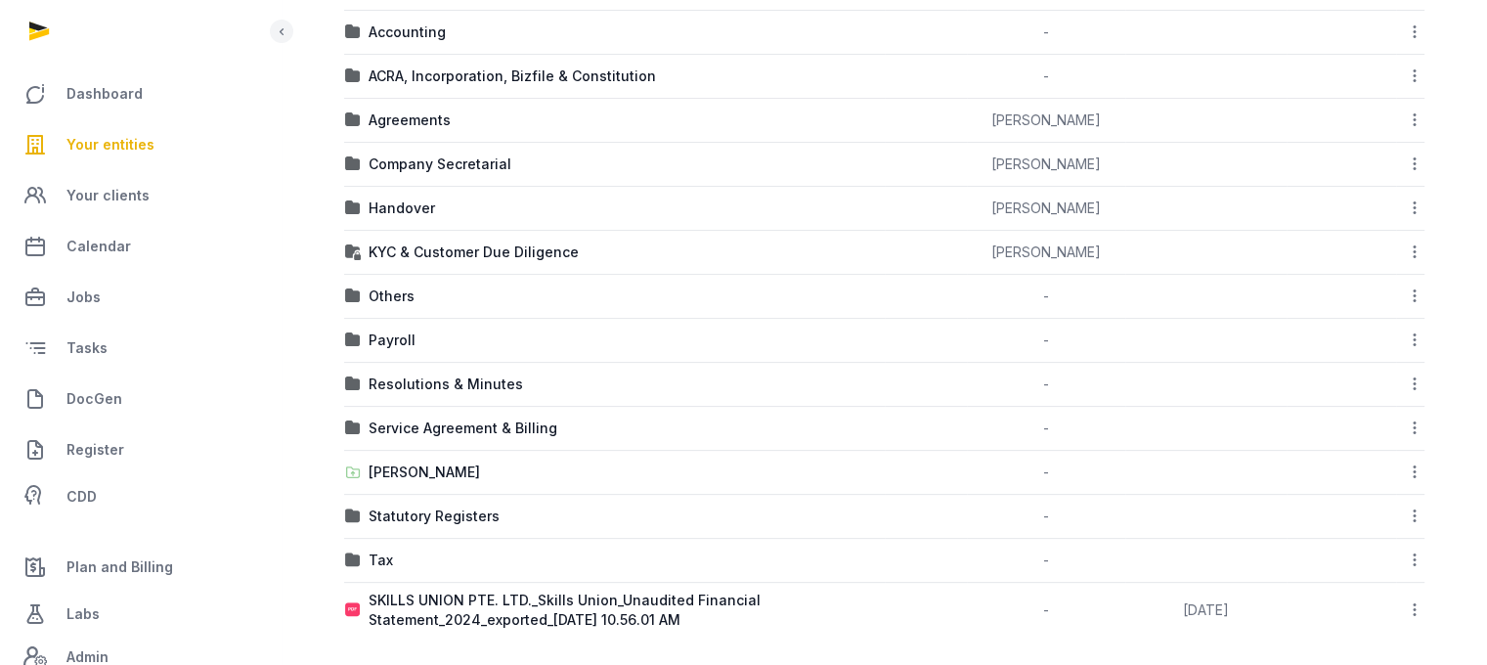
scroll to position [497, 0]
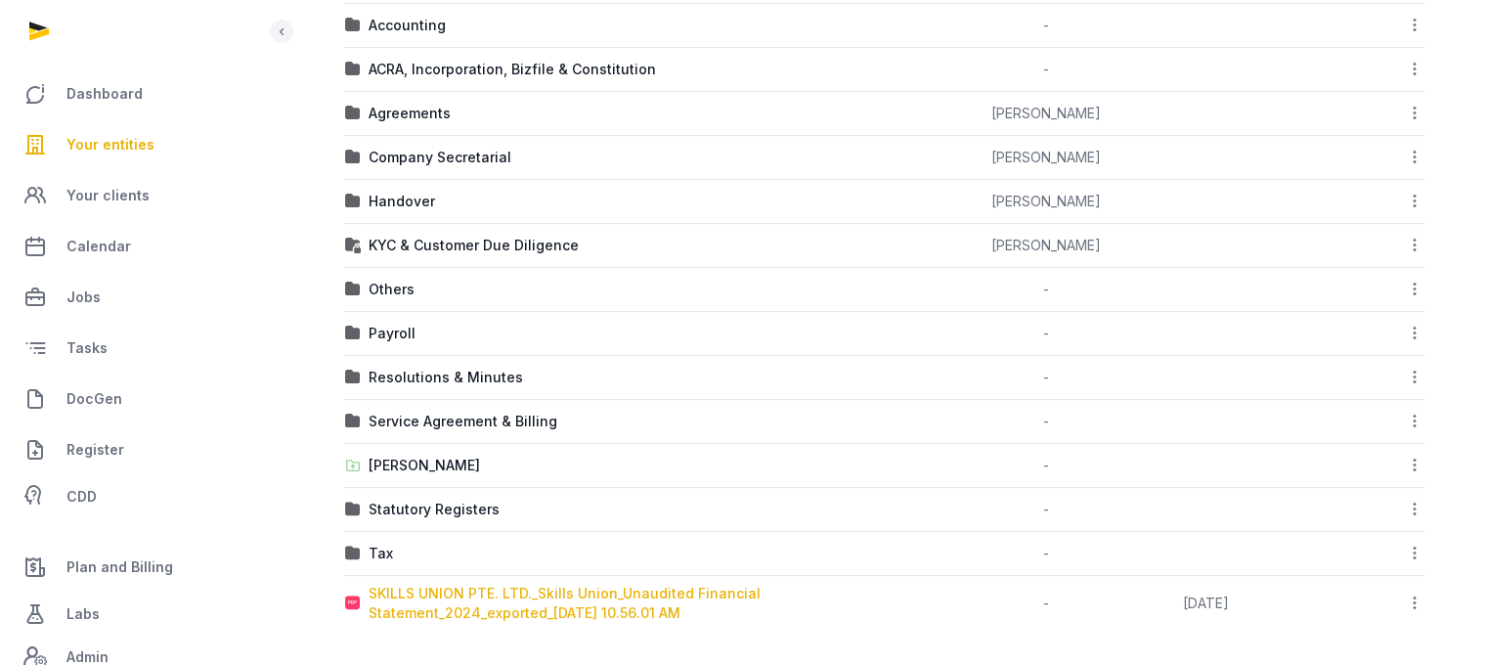
click at [664, 612] on div "SKILLS UNION PTE. LTD._Skills Union_Unaudited Financial Statement_2024_exported…" at bounding box center [626, 603] width 515 height 39
